Goal: Find contact information: Find contact information

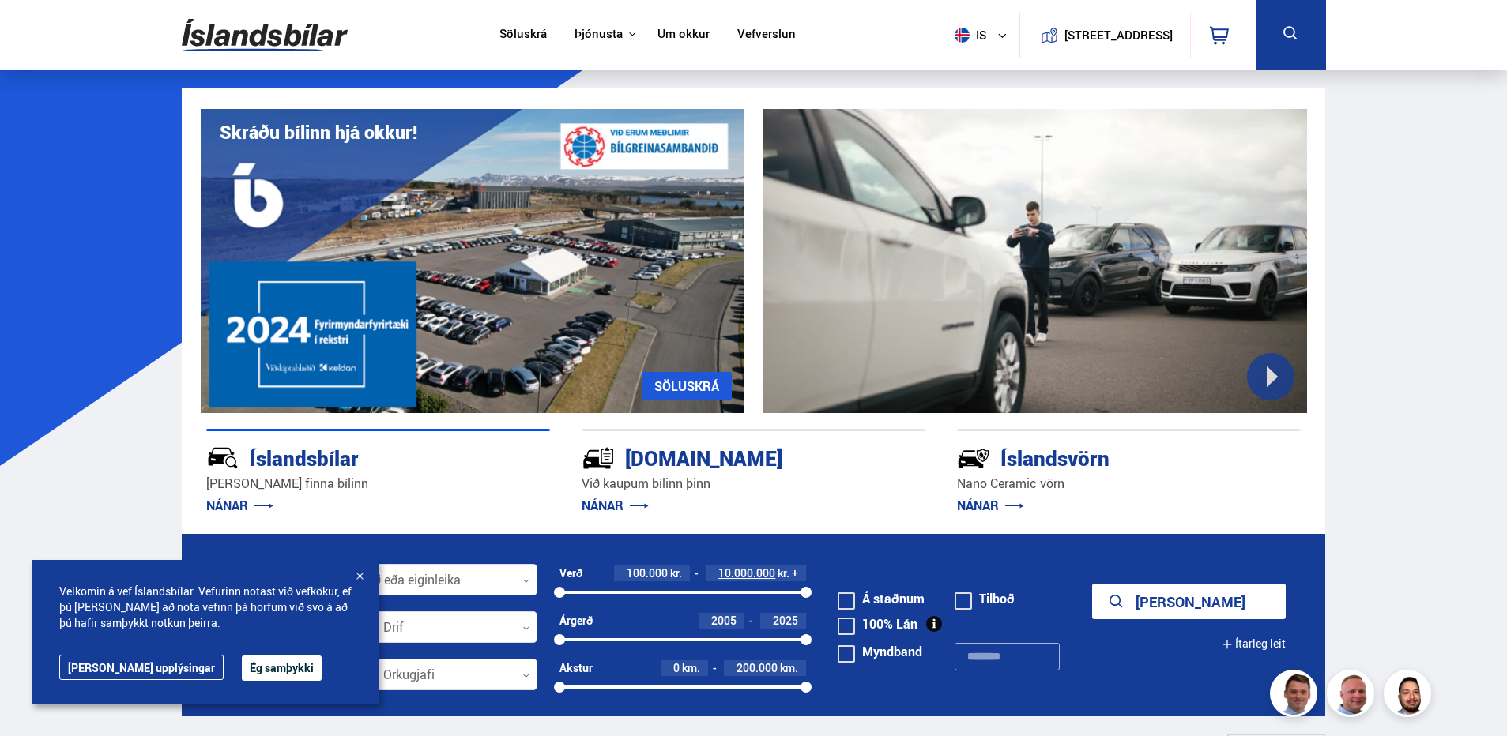
click at [672, 33] on link "Um okkur" at bounding box center [683, 35] width 52 height 17
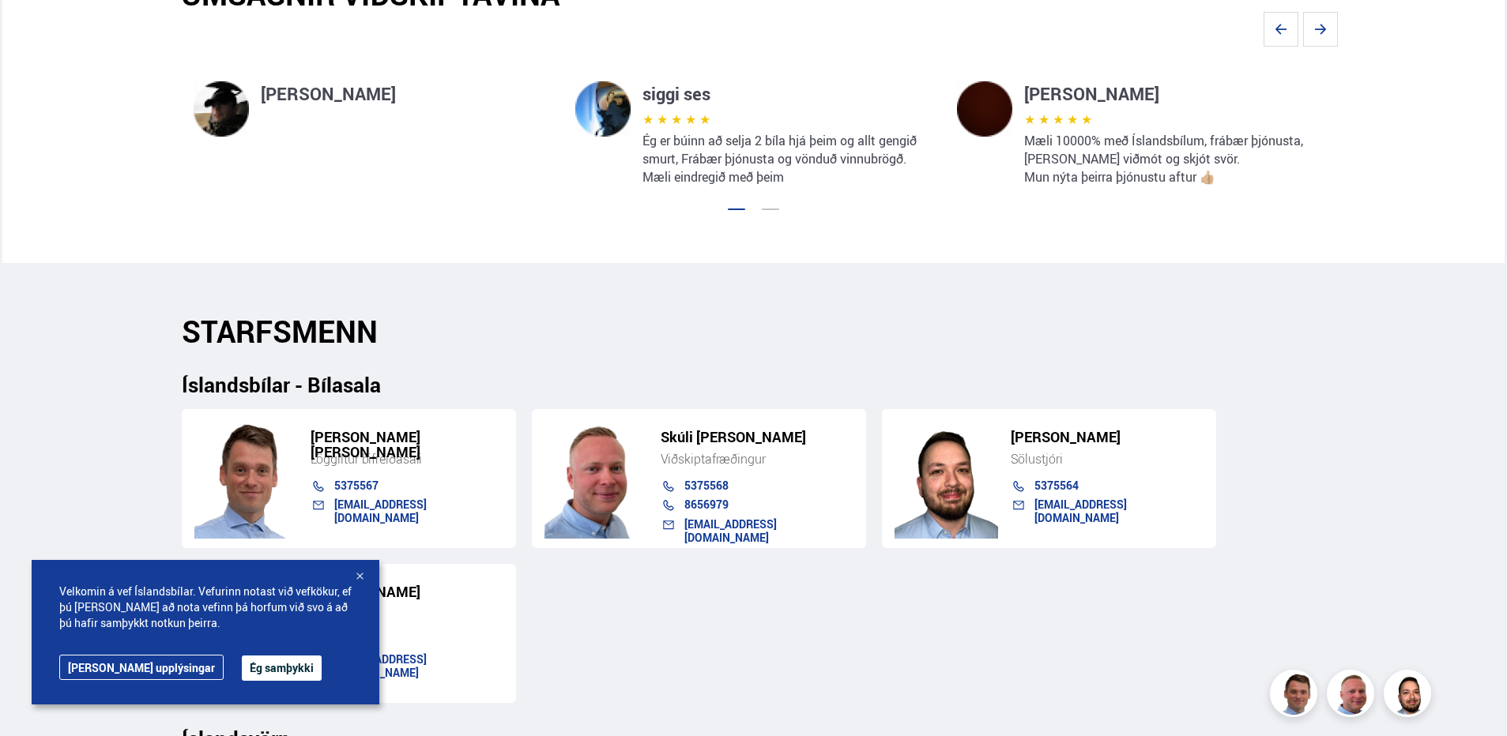
scroll to position [1343, 0]
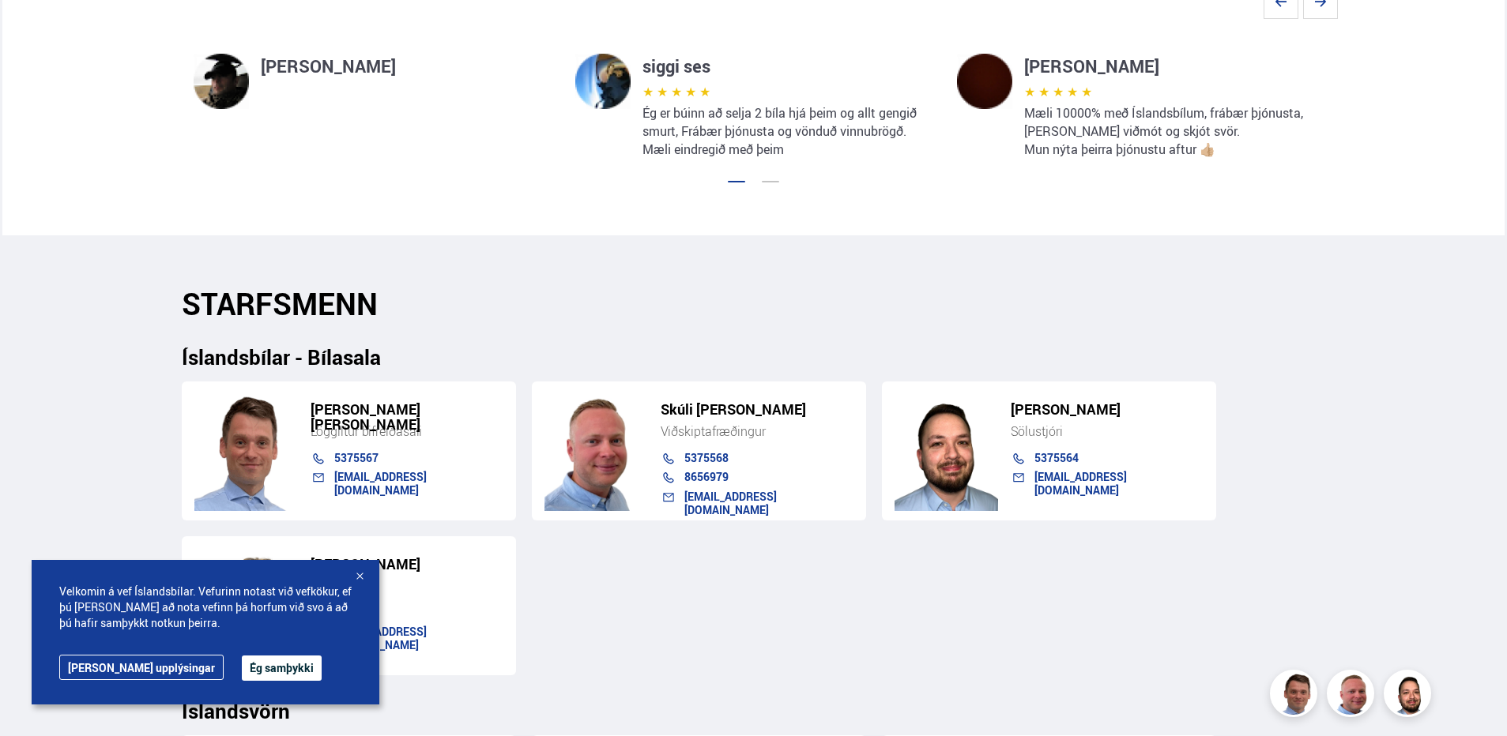
click at [1051, 454] on link "5375564" at bounding box center [1056, 457] width 44 height 15
click at [360, 580] on div at bounding box center [360, 578] width 16 height 16
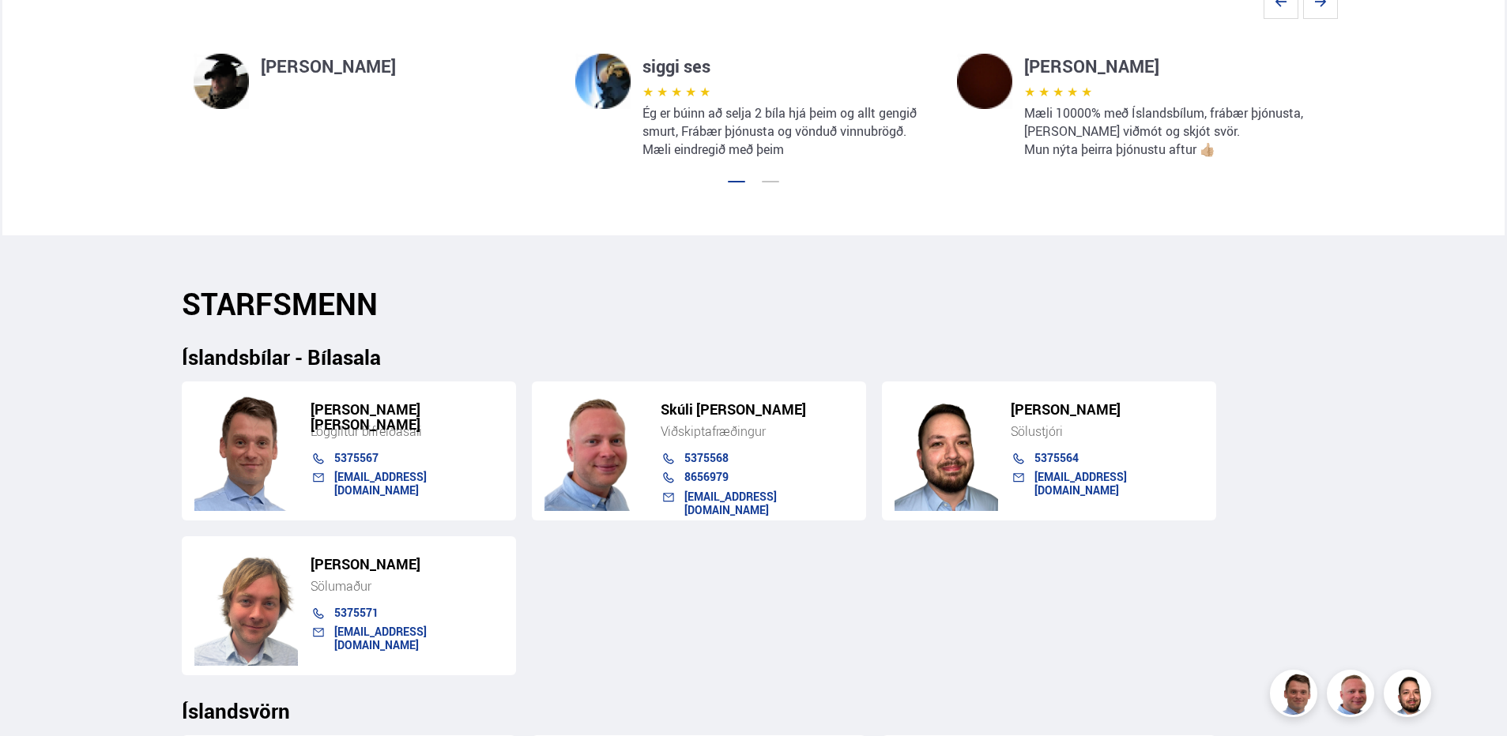
click at [656, 638] on div "[PERSON_NAME] [PERSON_NAME] Löggiltur bifreiðasali 5375567 [EMAIL_ADDRESS][DOMA…" at bounding box center [754, 522] width 1144 height 307
click at [656, 637] on div "[PERSON_NAME] [PERSON_NAME] Löggiltur bifreiðasali 5375567 [EMAIL_ADDRESS][DOMA…" at bounding box center [754, 522] width 1144 height 307
drag, startPoint x: 656, startPoint y: 637, endPoint x: 610, endPoint y: 618, distance: 49.6
click at [610, 618] on div "[PERSON_NAME] [PERSON_NAME] Löggiltur bifreiðasali 5375567 [EMAIL_ADDRESS][DOMA…" at bounding box center [754, 522] width 1144 height 307
